Goal: Task Accomplishment & Management: Manage account settings

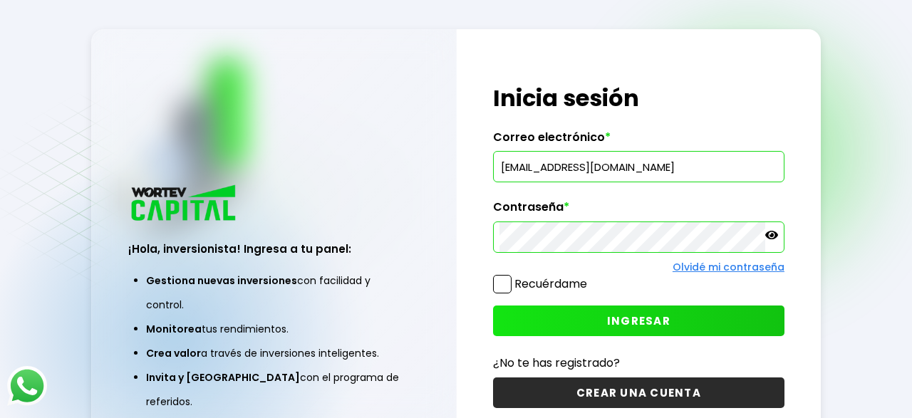
click at [622, 324] on span "INGRESAR" at bounding box center [638, 321] width 63 height 15
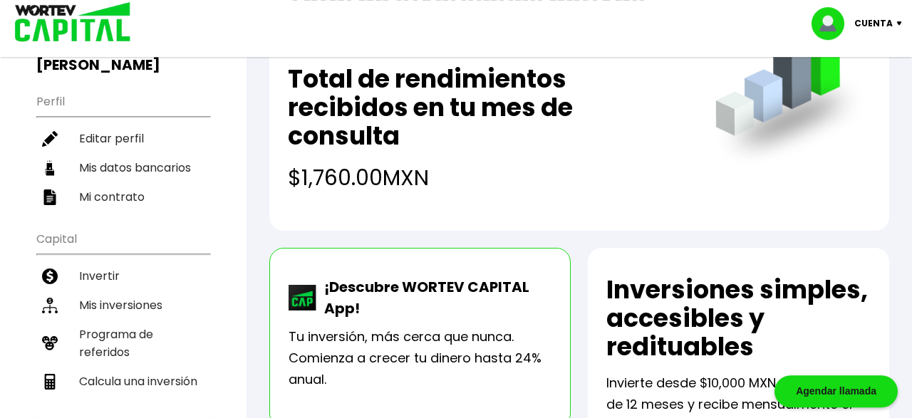
scroll to position [125, 0]
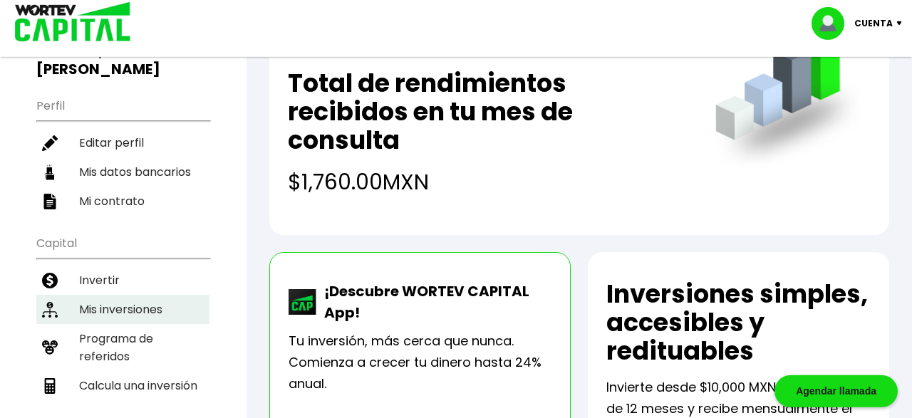
click at [103, 295] on li "Mis inversiones" at bounding box center [122, 309] width 173 height 29
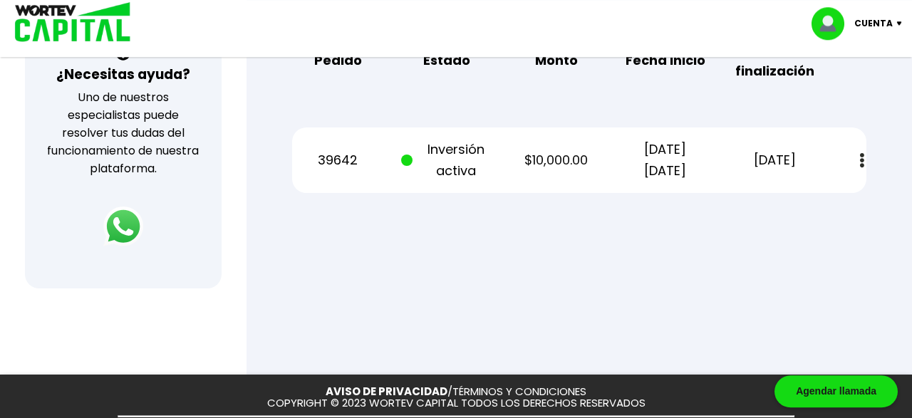
scroll to position [528, 0]
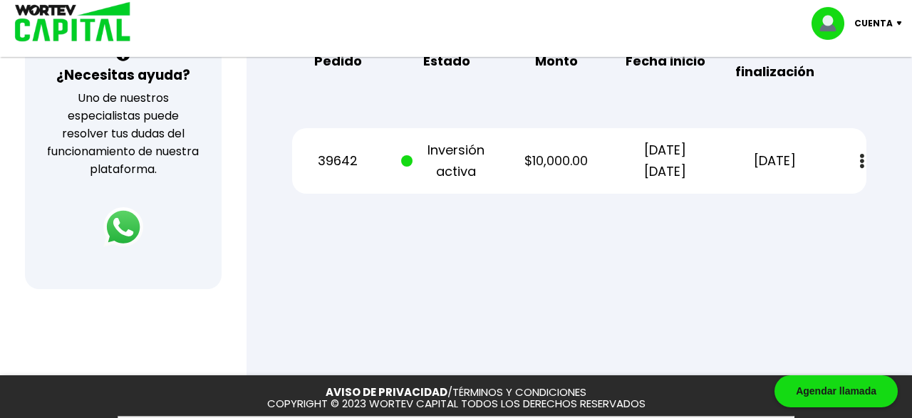
click at [860, 166] on button at bounding box center [862, 161] width 20 height 31
click at [788, 207] on link "Estado de cuenta" at bounding box center [763, 200] width 100 height 18
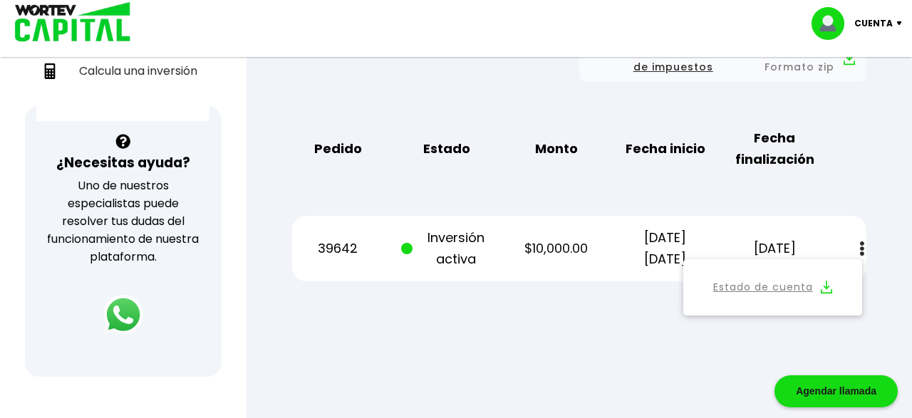
scroll to position [442, 0]
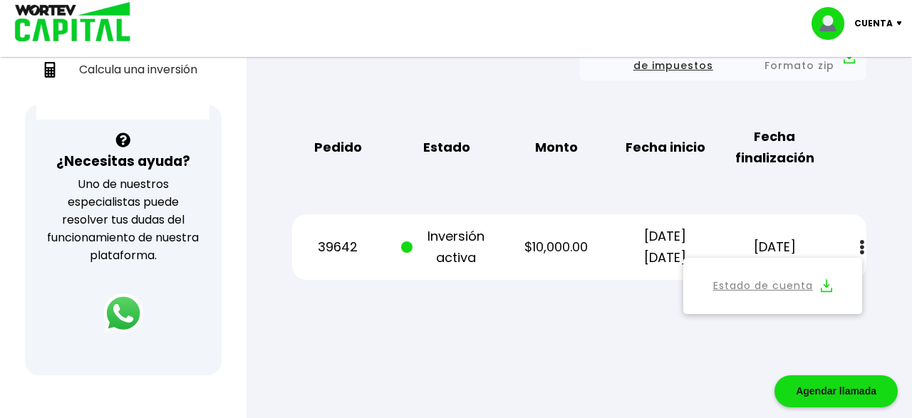
click at [495, 354] on div at bounding box center [456, 209] width 912 height 418
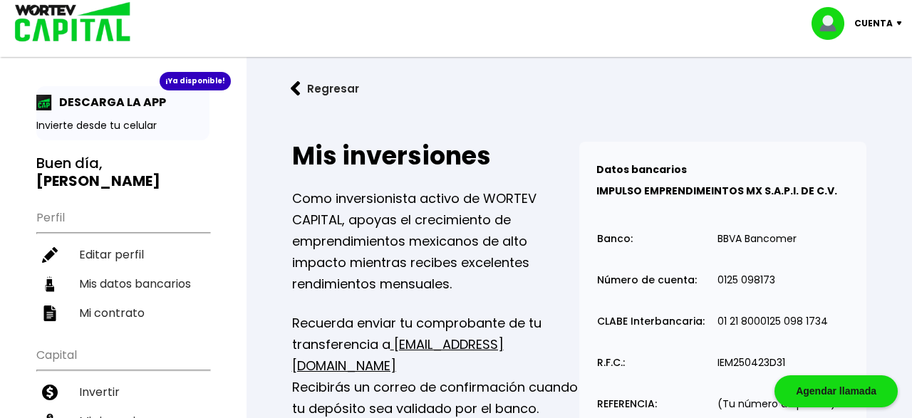
scroll to position [0, 0]
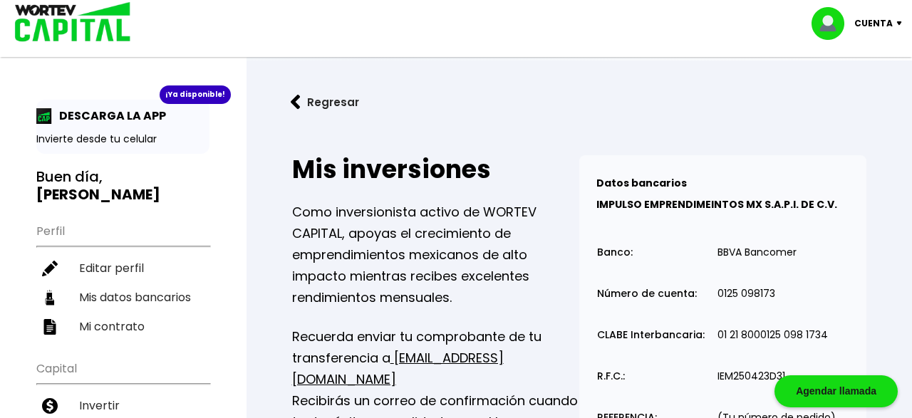
click at [123, 133] on p "Invierte desde tu celular" at bounding box center [122, 139] width 173 height 15
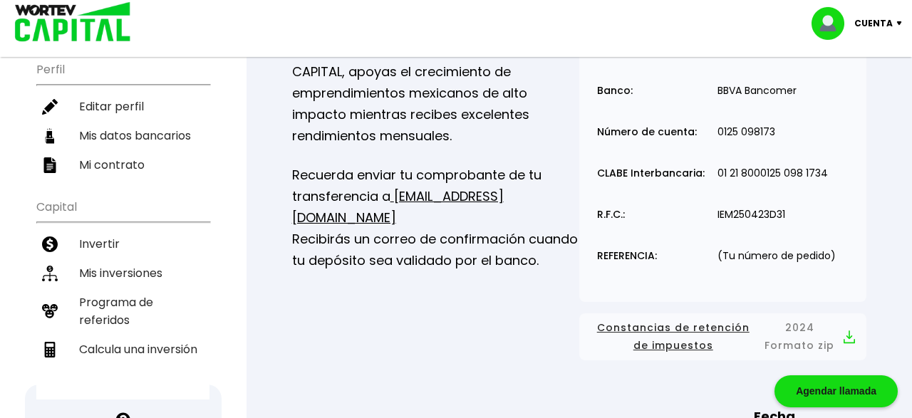
scroll to position [155, 0]
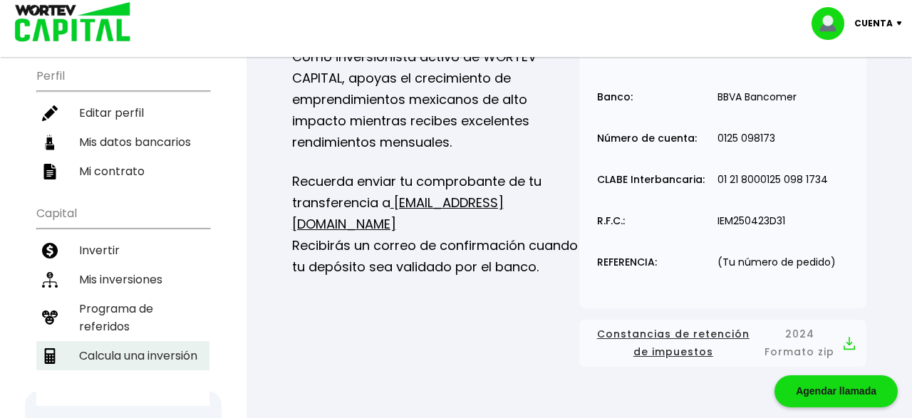
click at [128, 341] on li "Calcula una inversión" at bounding box center [122, 355] width 173 height 29
select select "1"
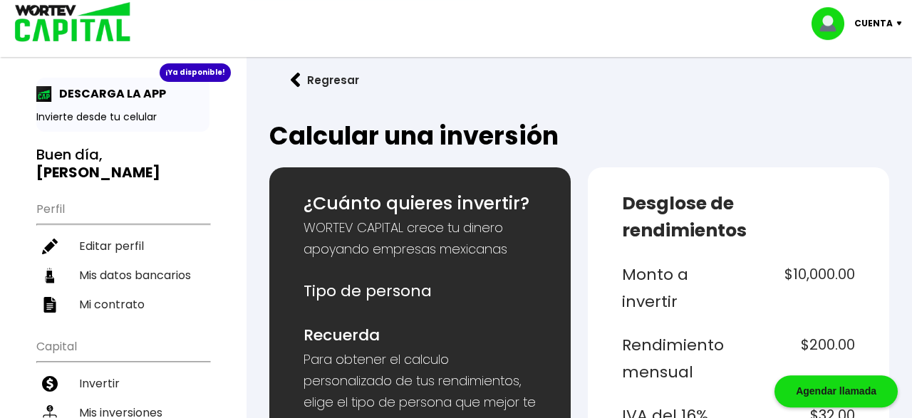
scroll to position [17, 0]
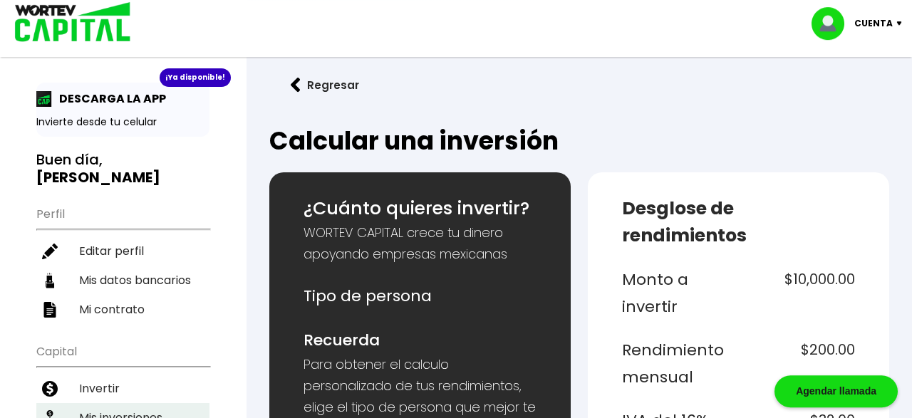
click at [96, 403] on li "Mis inversiones" at bounding box center [122, 417] width 173 height 29
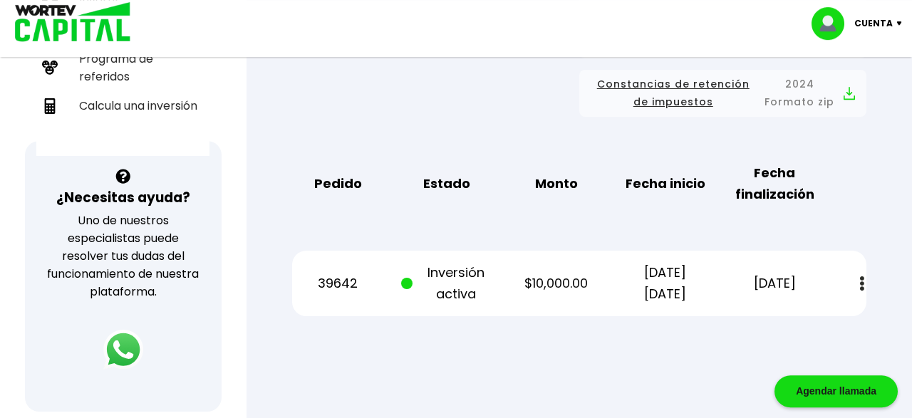
scroll to position [406, 0]
click at [860, 282] on button at bounding box center [862, 283] width 20 height 31
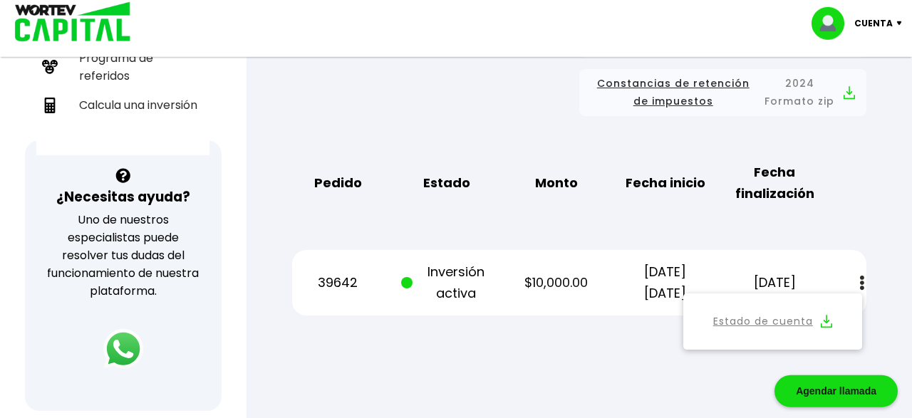
click at [791, 318] on link "Estado de cuenta" at bounding box center [763, 322] width 100 height 18
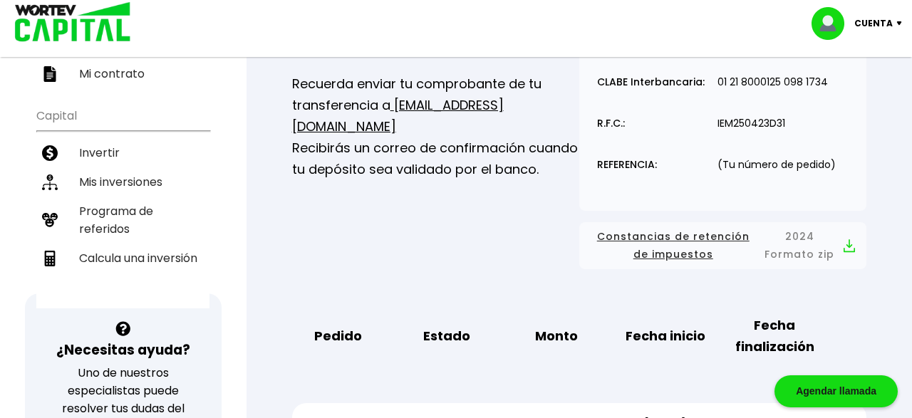
scroll to position [0, 0]
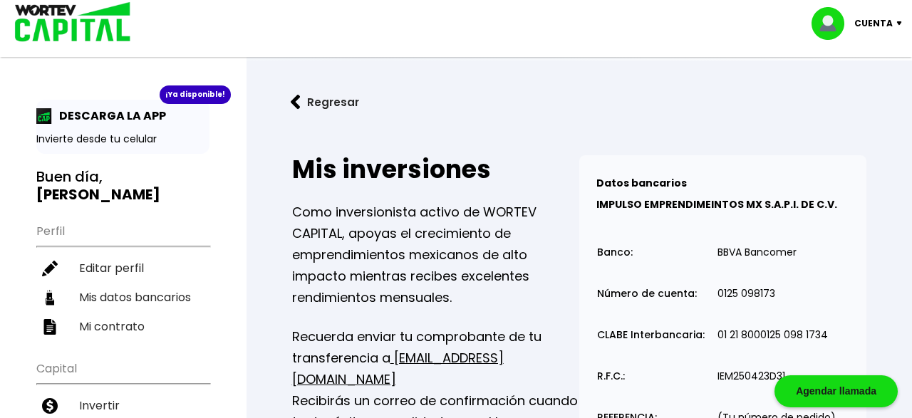
click at [876, 25] on p "Cuenta" at bounding box center [874, 23] width 38 height 21
click at [854, 95] on li "Cerrar sesión" at bounding box center [859, 95] width 114 height 29
